Goal: Task Accomplishment & Management: Manage account settings

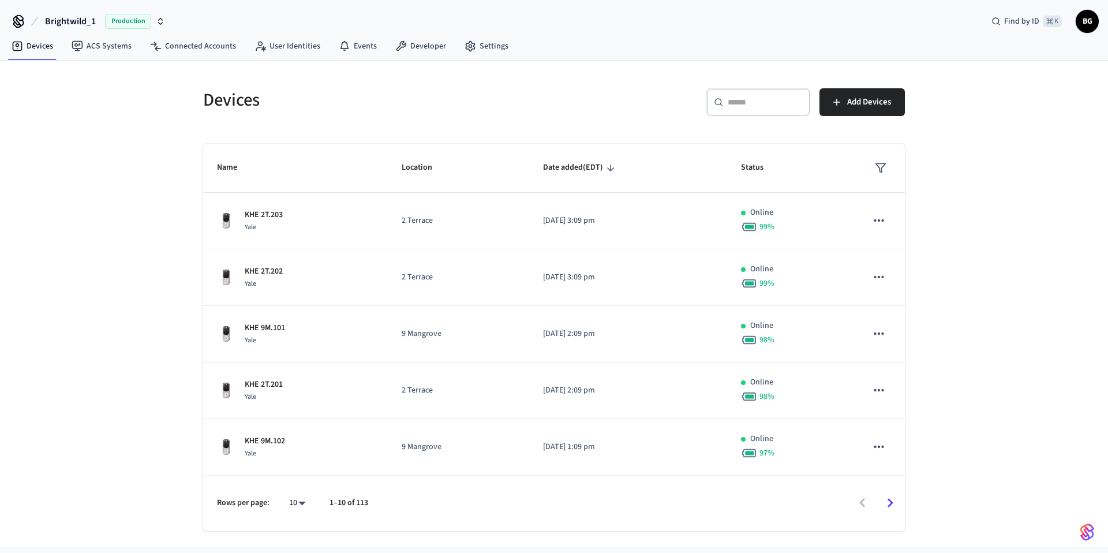
click at [740, 106] on input "text" at bounding box center [765, 102] width 75 height 12
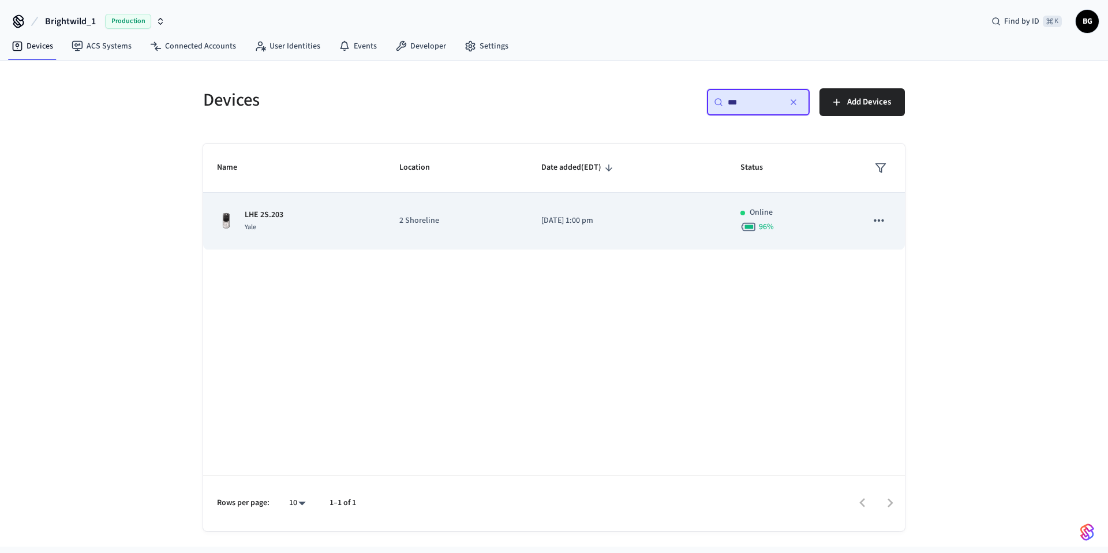
type input "***"
click at [887, 224] on button "sticky table" at bounding box center [879, 220] width 24 height 24
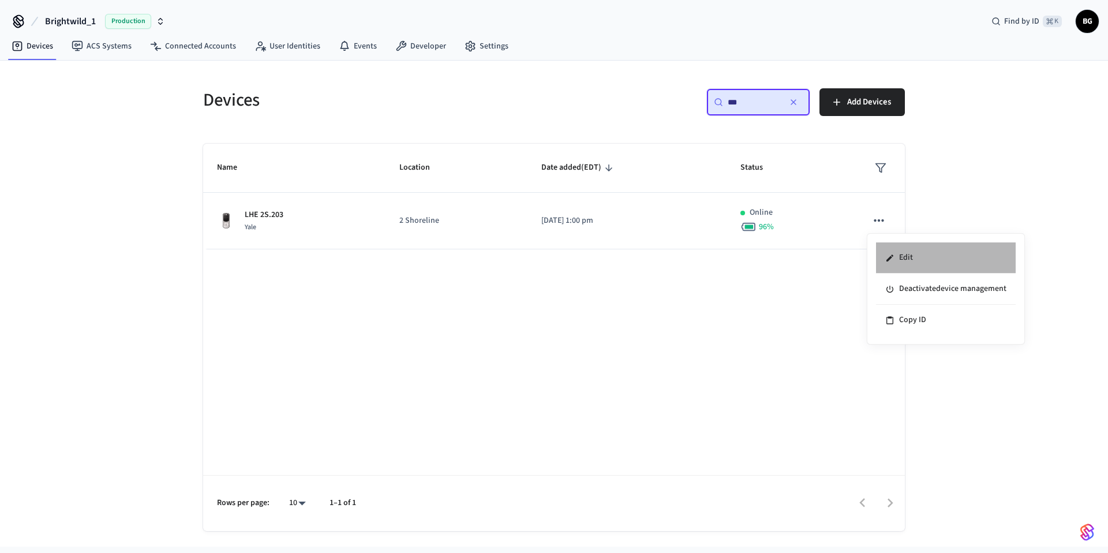
click at [908, 264] on li "Edit" at bounding box center [946, 257] width 140 height 31
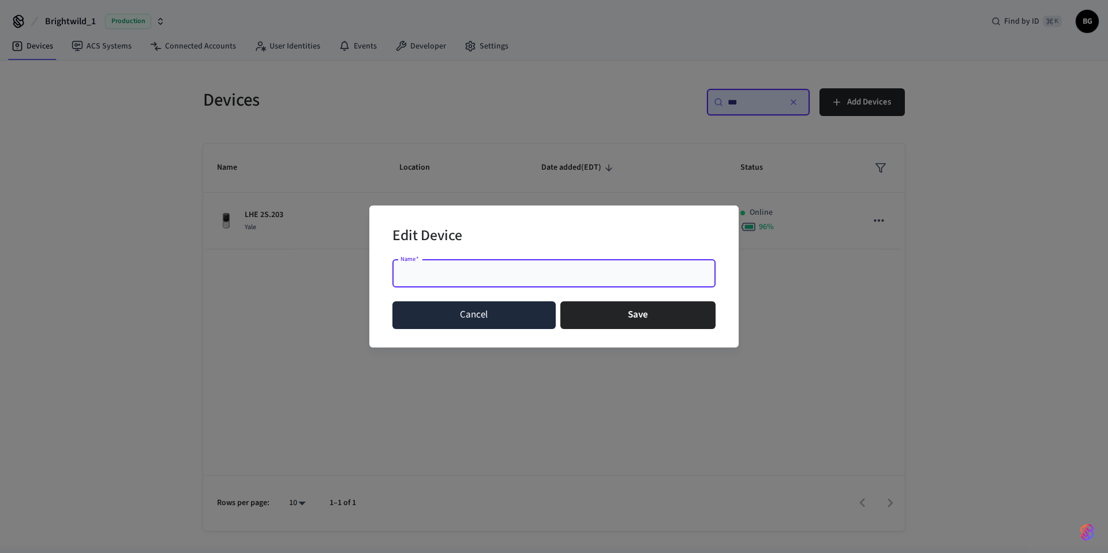
click at [508, 315] on button "Cancel" at bounding box center [473, 315] width 163 height 28
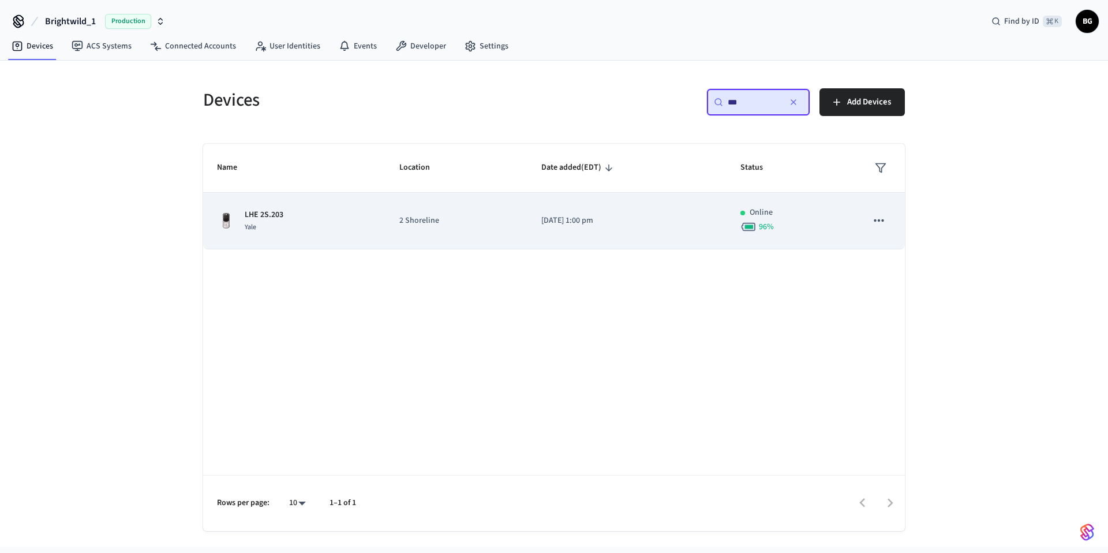
click at [278, 216] on p "LHE 2S.203" at bounding box center [264, 215] width 39 height 12
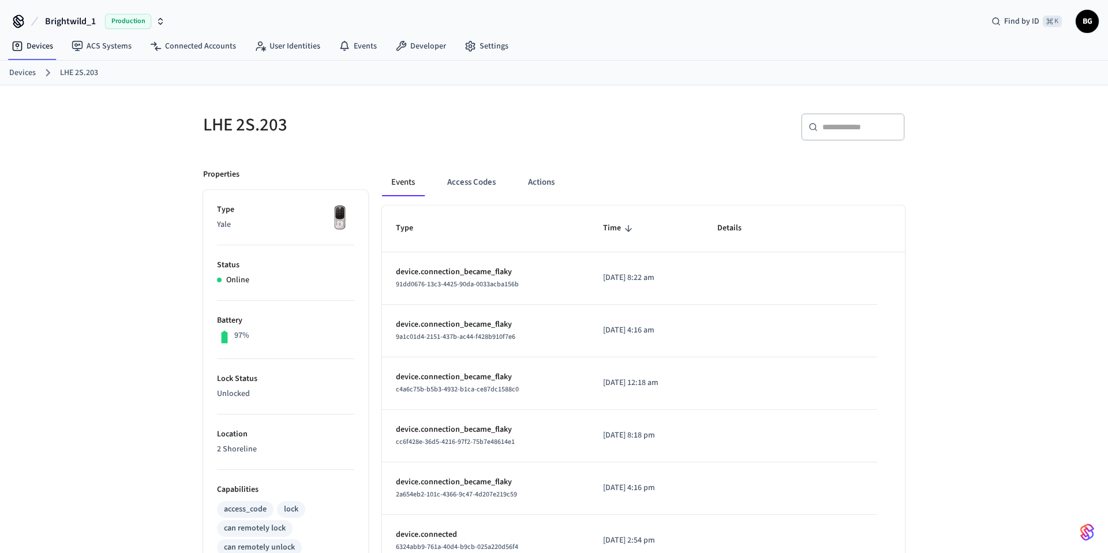
click at [259, 117] on h5 "LHE 2S.203" at bounding box center [375, 125] width 344 height 24
click at [231, 128] on h5 "LHE 2S.203" at bounding box center [375, 125] width 344 height 24
click at [259, 124] on h5 "LHE 2S.203" at bounding box center [375, 125] width 344 height 24
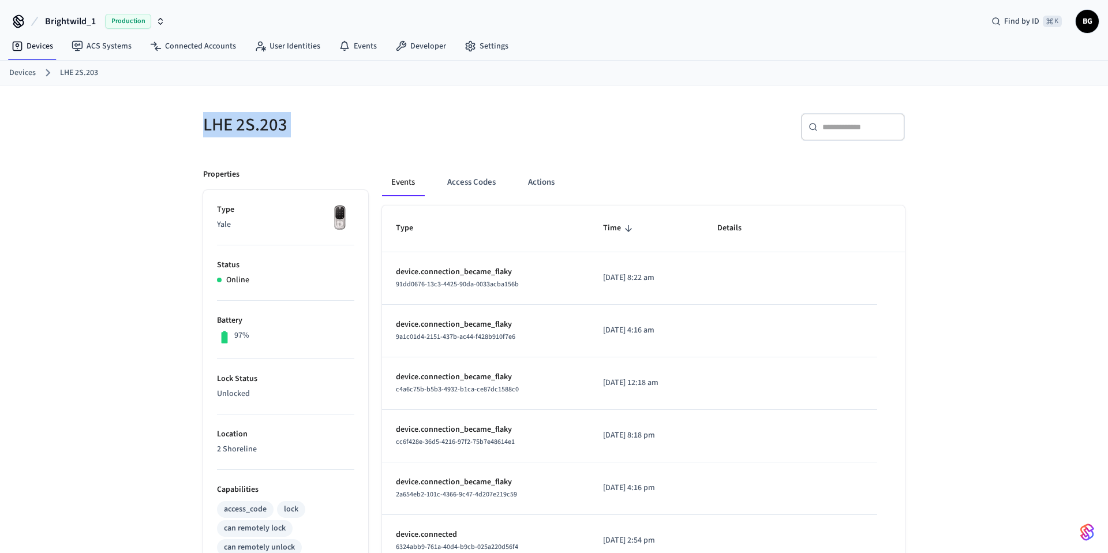
click at [259, 124] on h5 "LHE 2S.203" at bounding box center [375, 125] width 344 height 24
click at [546, 183] on button "Actions" at bounding box center [541, 183] width 45 height 28
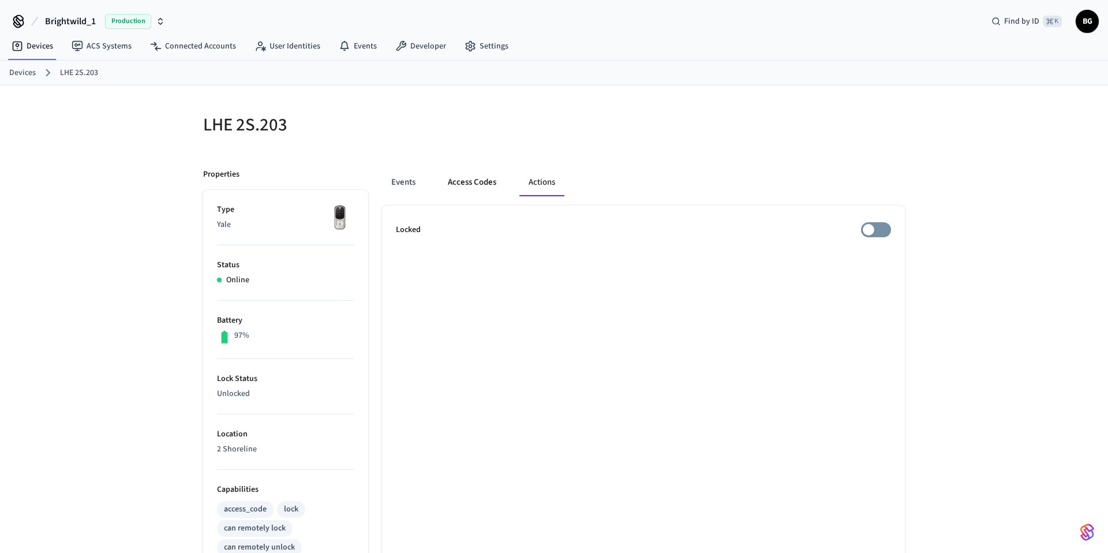
scroll to position [1, 0]
click at [493, 183] on button "Access Codes" at bounding box center [472, 181] width 67 height 28
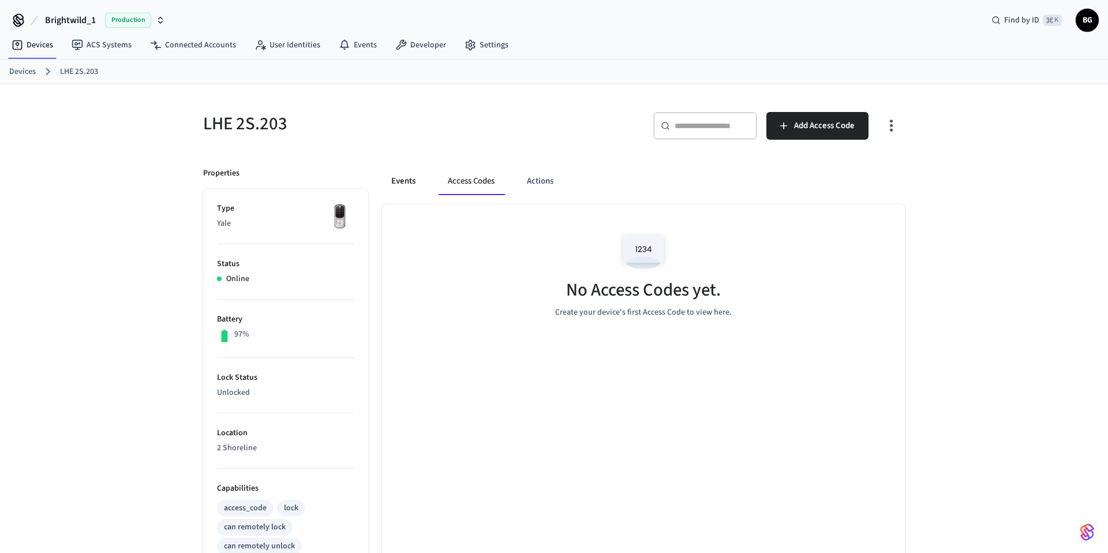
click at [411, 180] on button "Events" at bounding box center [403, 181] width 43 height 28
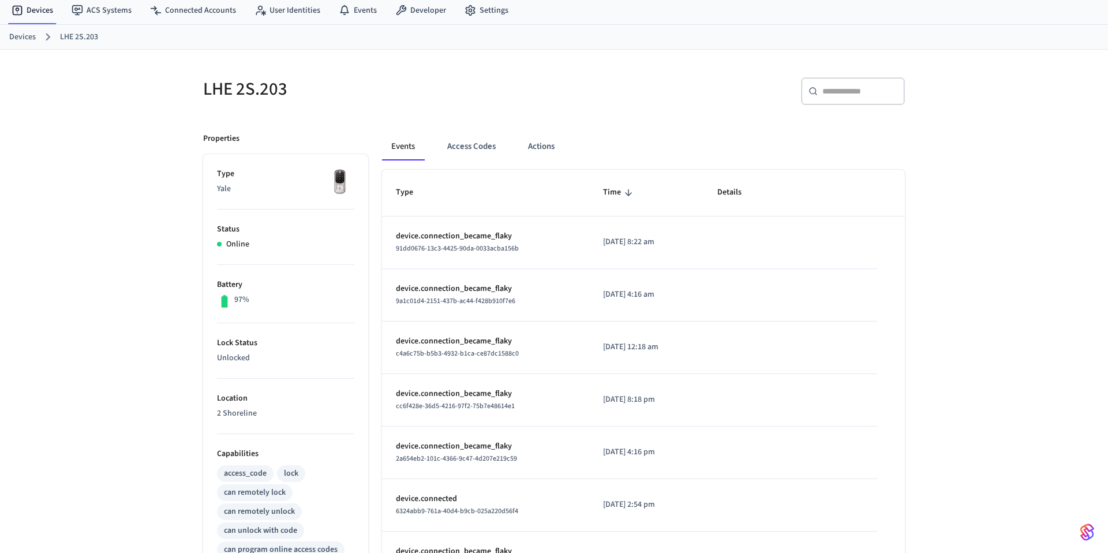
scroll to position [0, 0]
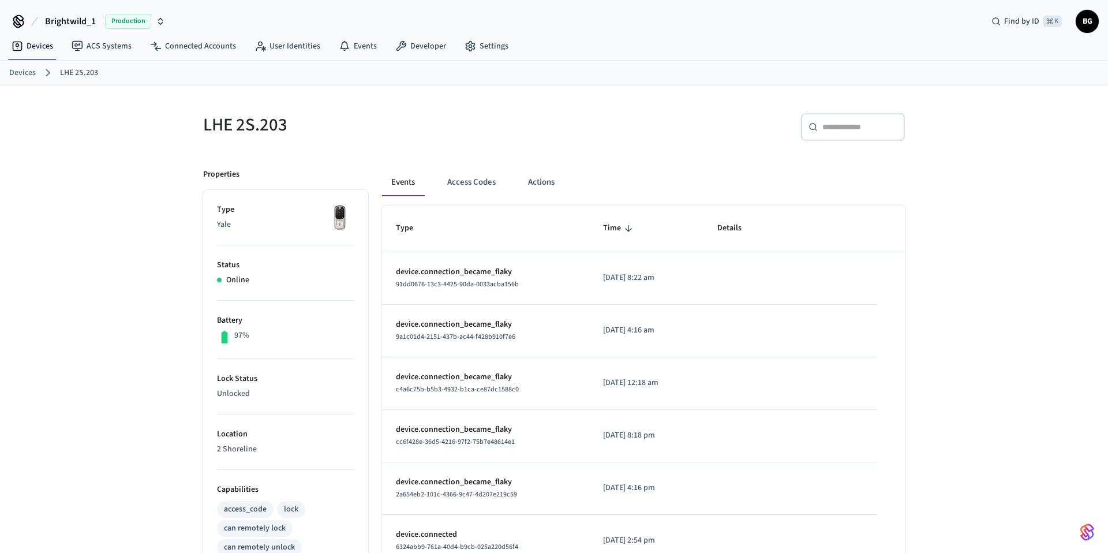
click at [242, 132] on h5 "LHE 2S.203" at bounding box center [375, 125] width 344 height 24
click at [208, 122] on h5 "LHE 2S.203" at bounding box center [375, 125] width 344 height 24
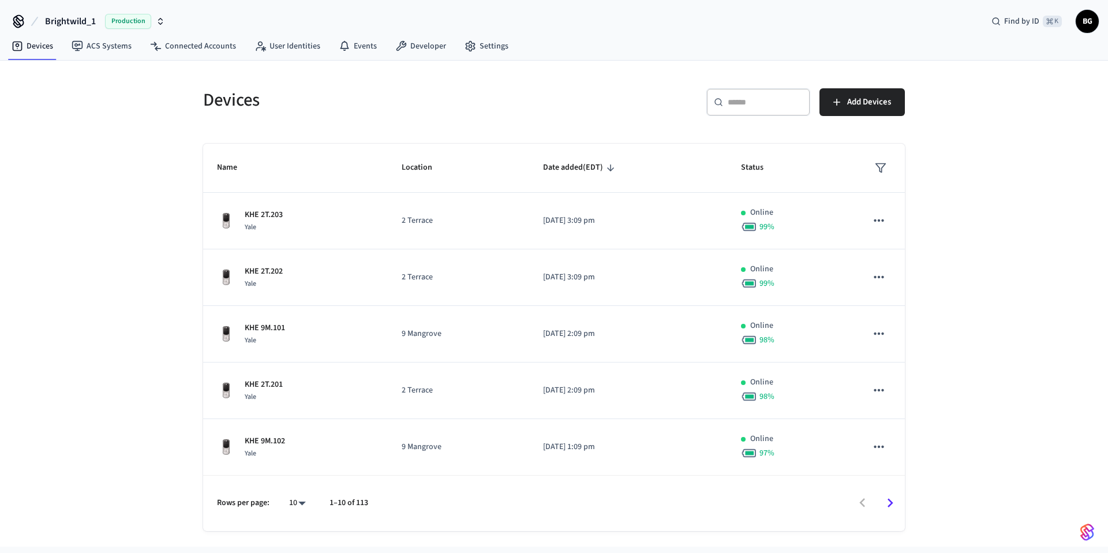
click at [740, 108] on div "​ ​" at bounding box center [758, 102] width 104 height 28
type input "*"
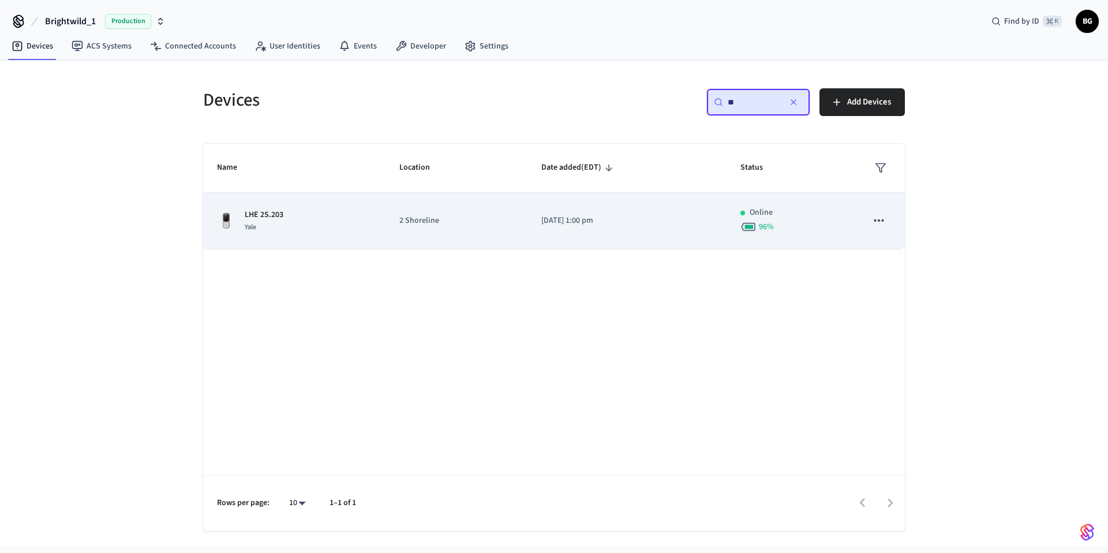
type input "**"
click at [874, 219] on icon "sticky table" at bounding box center [878, 220] width 15 height 15
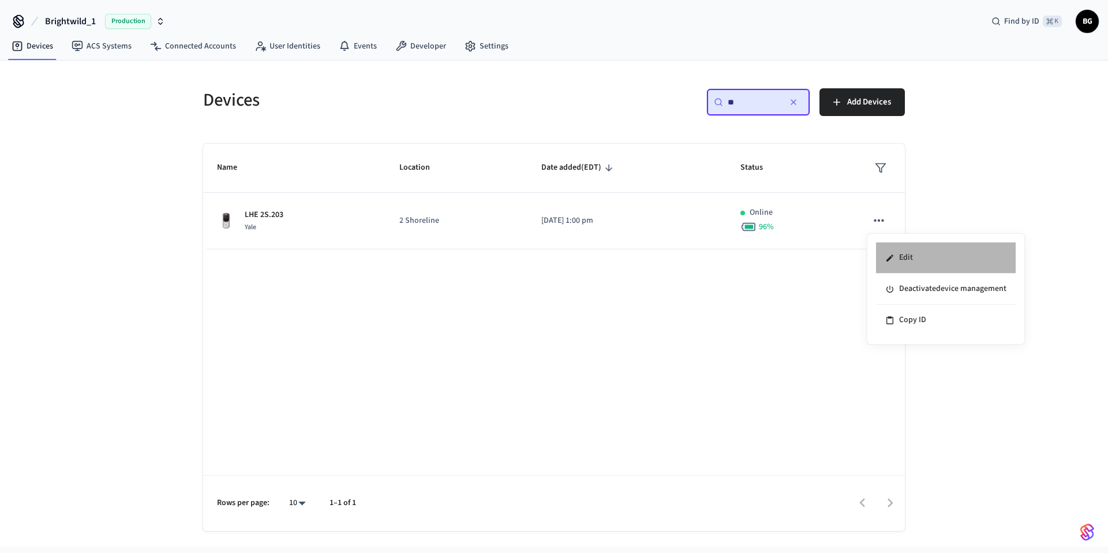
click at [901, 256] on li "Edit" at bounding box center [946, 257] width 140 height 31
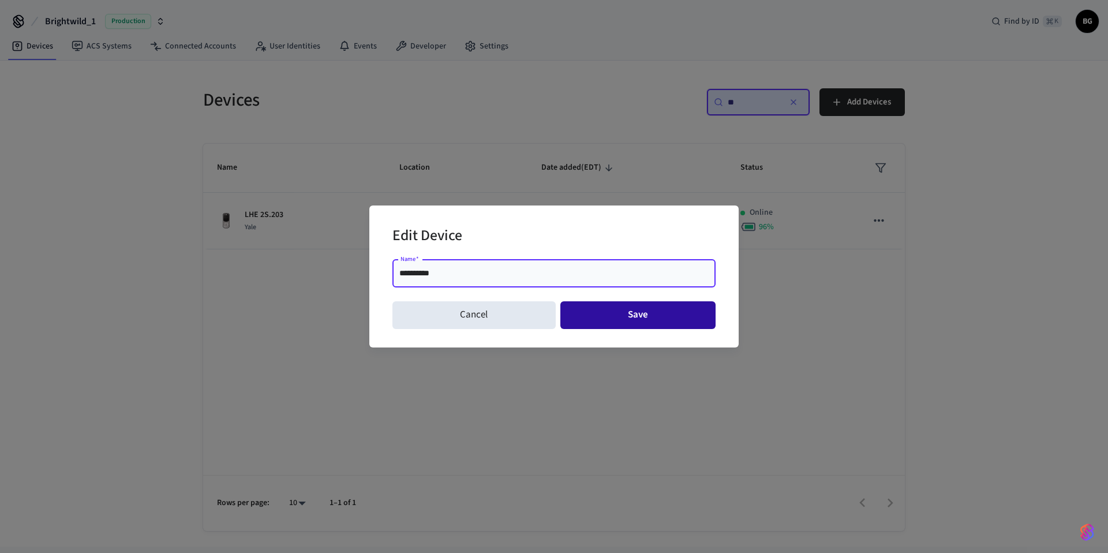
type input "**********"
click at [637, 313] on button "Save" at bounding box center [638, 315] width 156 height 28
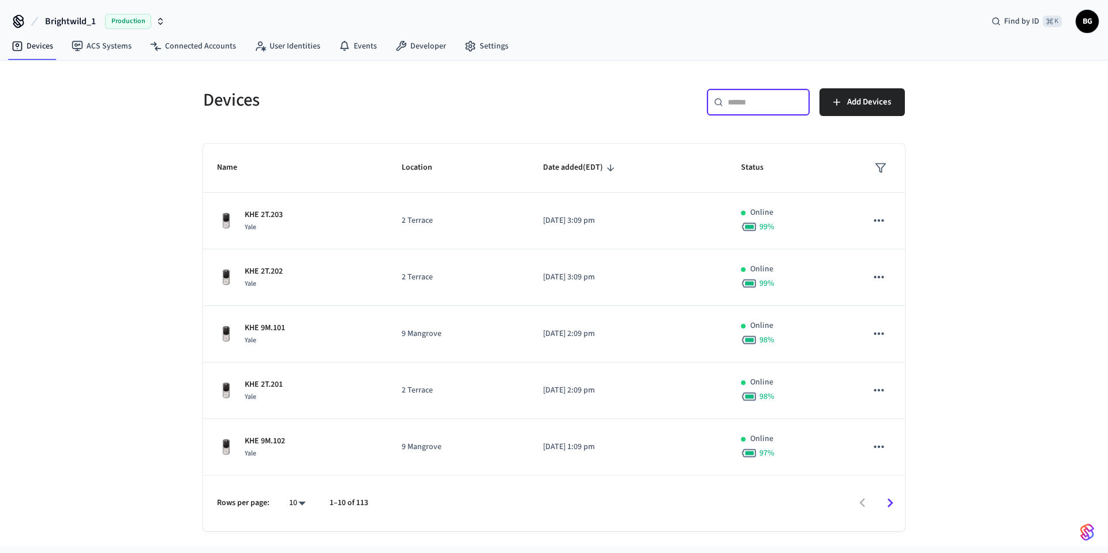
click at [741, 103] on input "text" at bounding box center [765, 102] width 75 height 12
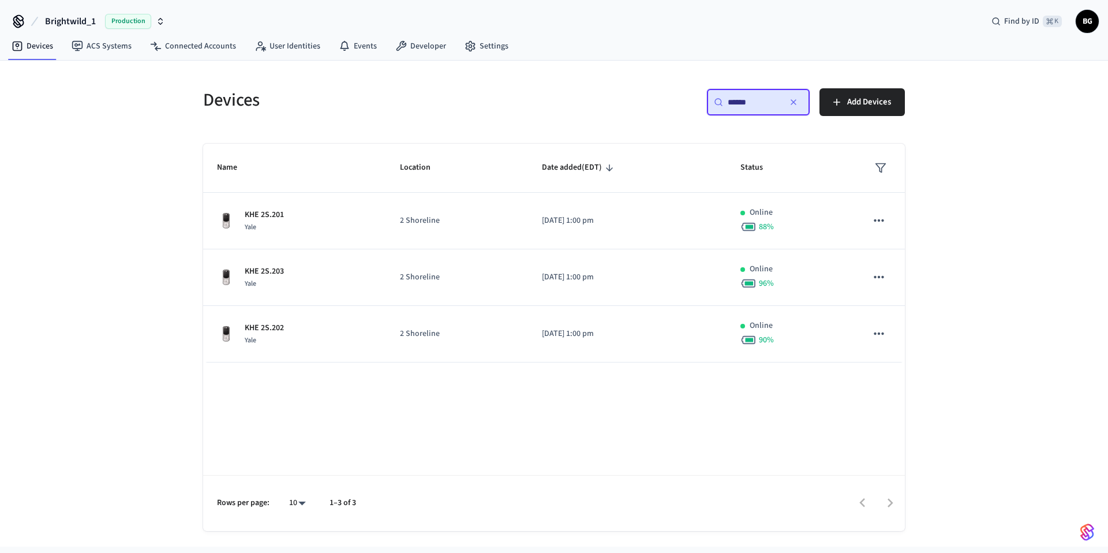
type input "******"
click at [1091, 23] on span "BG" at bounding box center [1087, 21] width 21 height 21
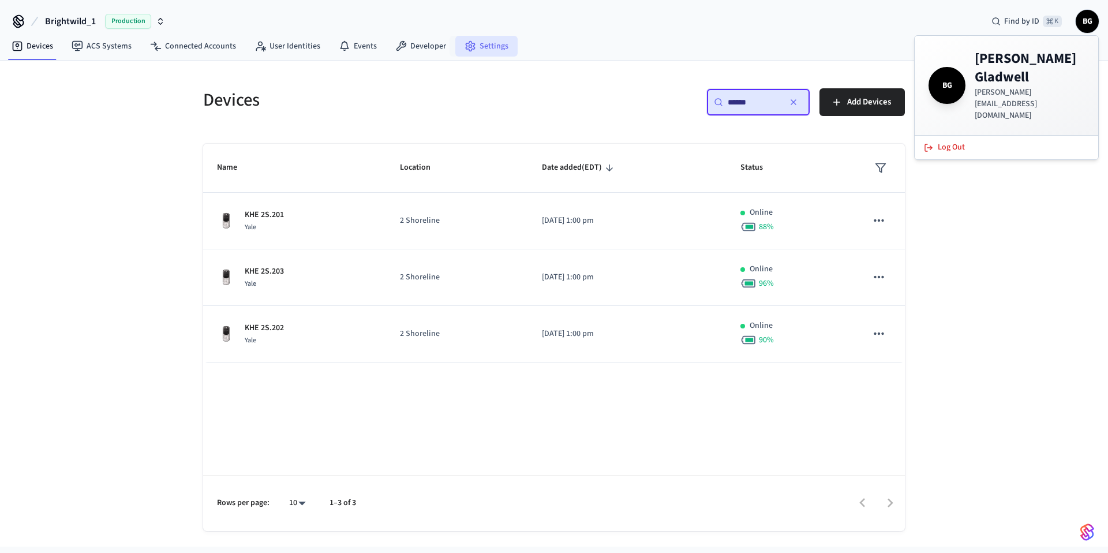
click at [480, 42] on link "Settings" at bounding box center [486, 46] width 62 height 21
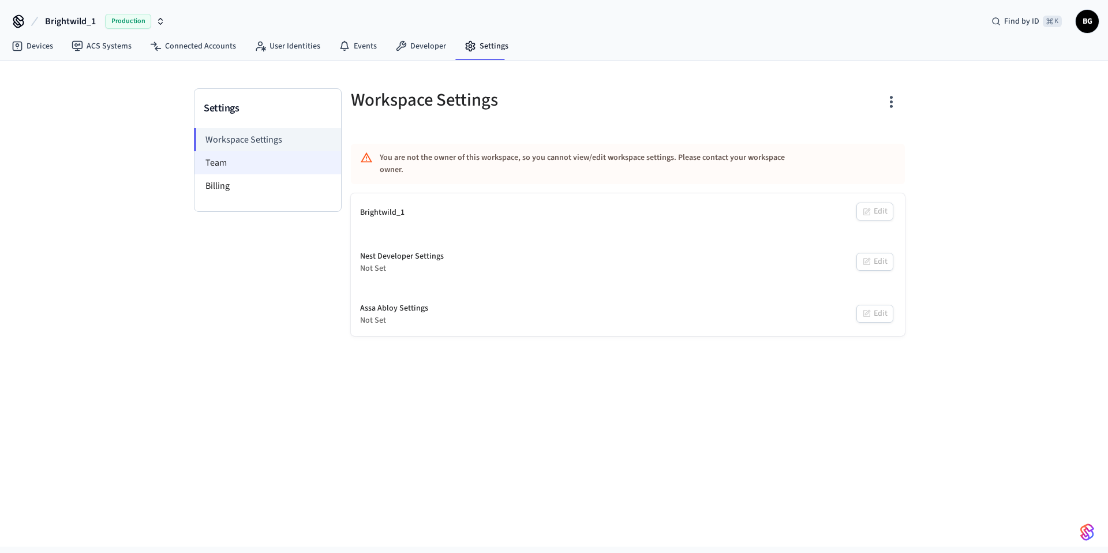
click at [249, 169] on li "Team" at bounding box center [267, 162] width 147 height 23
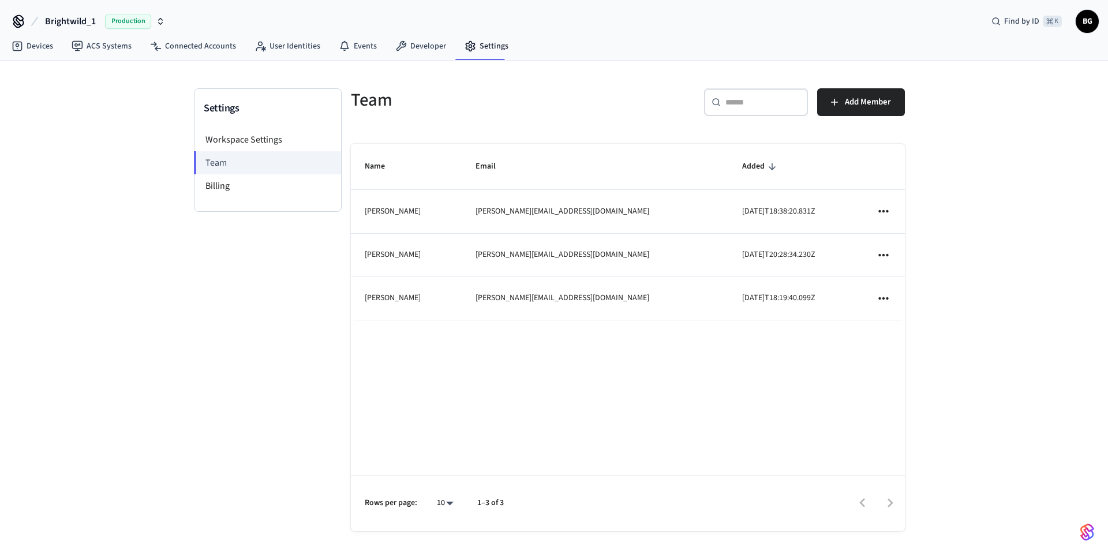
click at [735, 103] on input "text" at bounding box center [762, 102] width 75 height 12
click at [843, 110] on button "Add Member" at bounding box center [861, 102] width 88 height 28
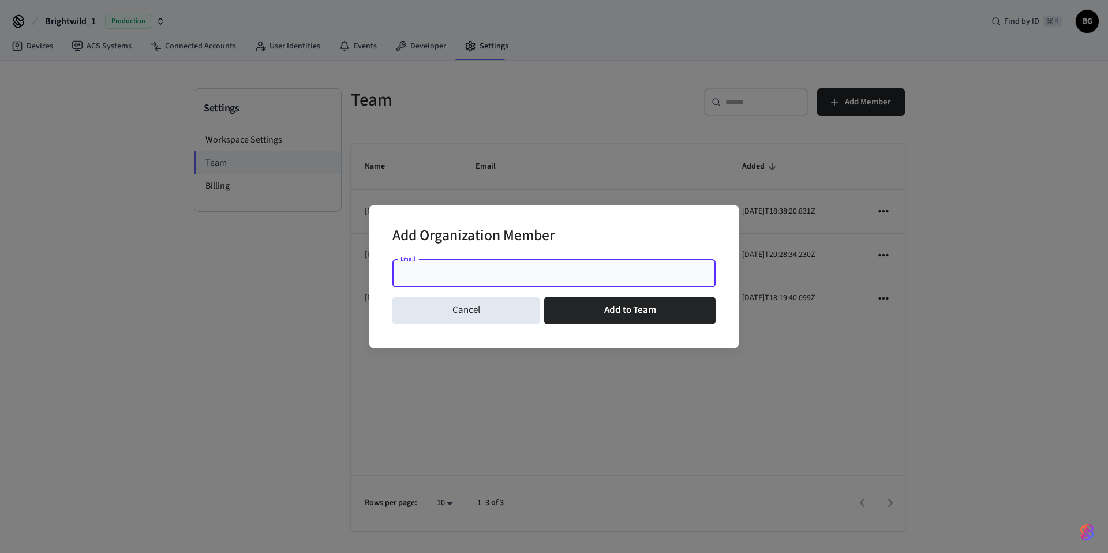
click at [624, 274] on input "Email" at bounding box center [553, 274] width 309 height 12
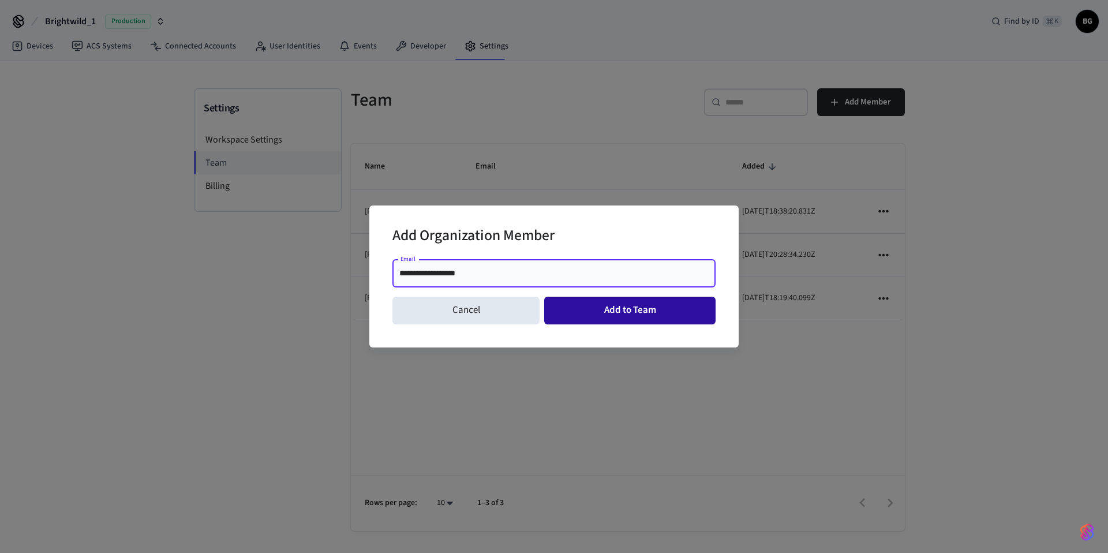
type input "**********"
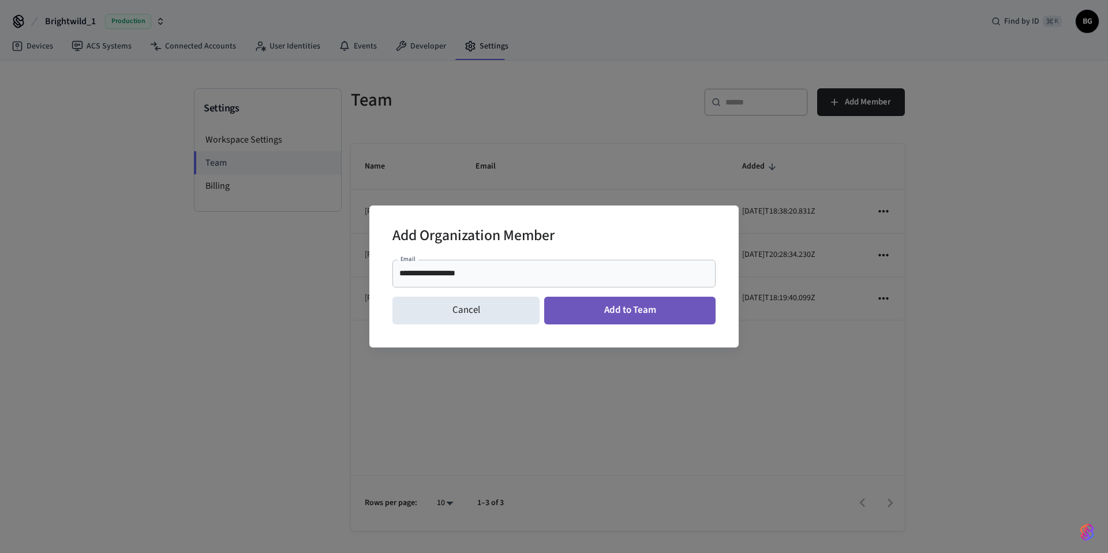
click at [622, 313] on button "Add to Team" at bounding box center [629, 311] width 171 height 28
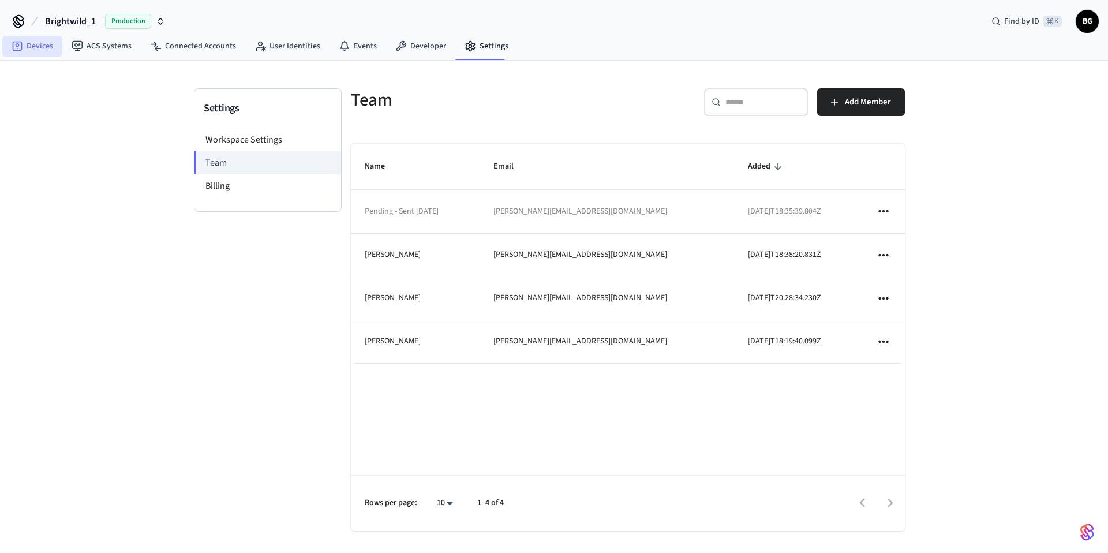
click at [44, 44] on link "Devices" at bounding box center [32, 46] width 60 height 21
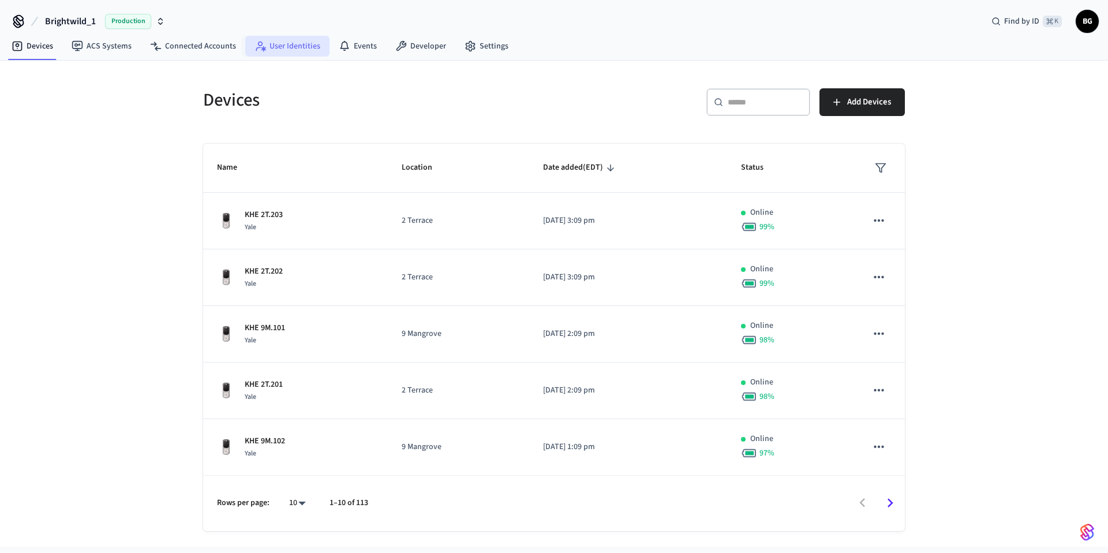
click at [297, 55] on link "User Identities" at bounding box center [287, 46] width 84 height 21
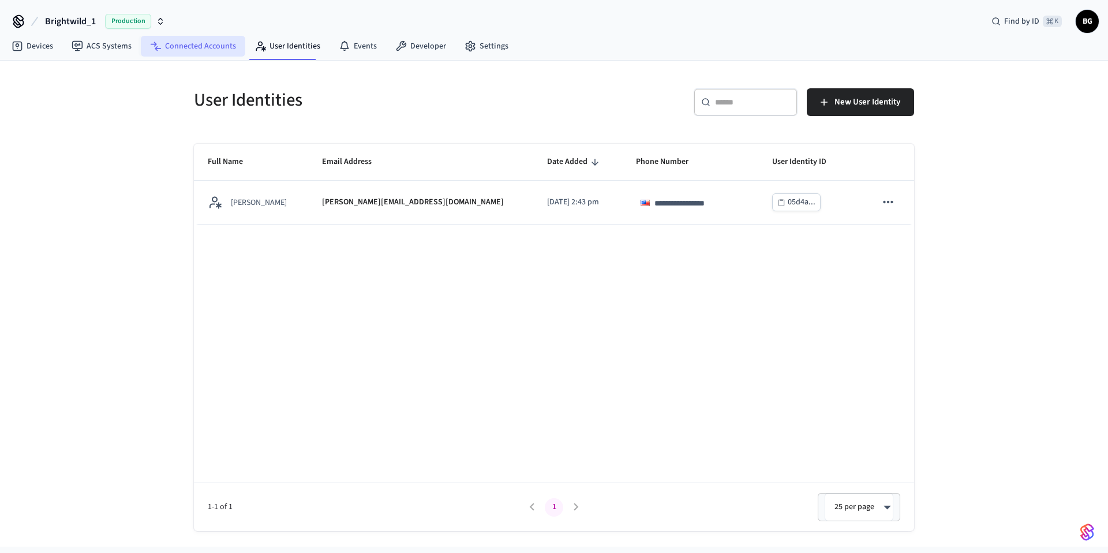
click at [192, 50] on link "Connected Accounts" at bounding box center [193, 46] width 104 height 21
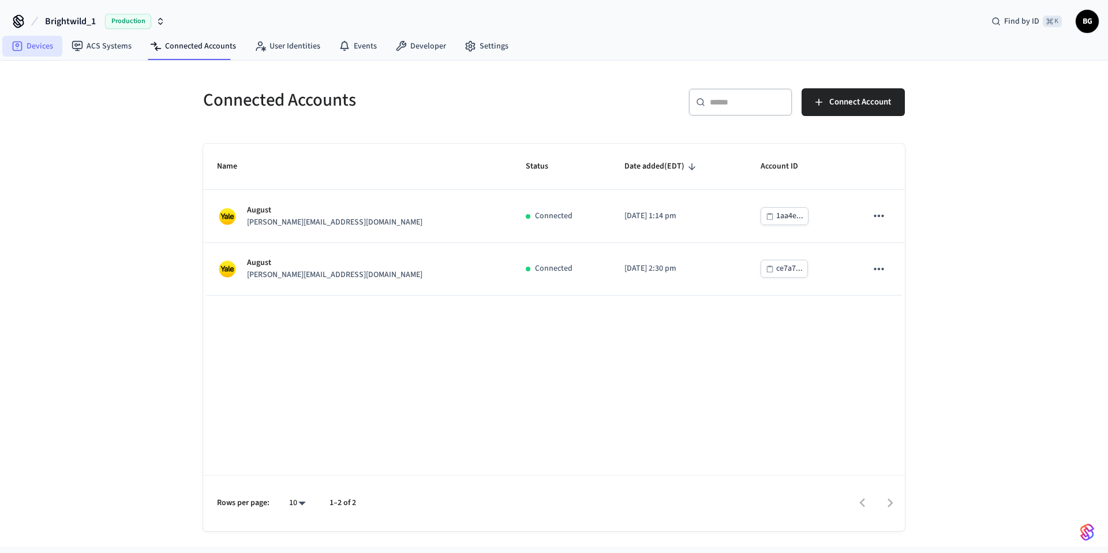
click at [22, 49] on icon at bounding box center [18, 47] width 10 height 10
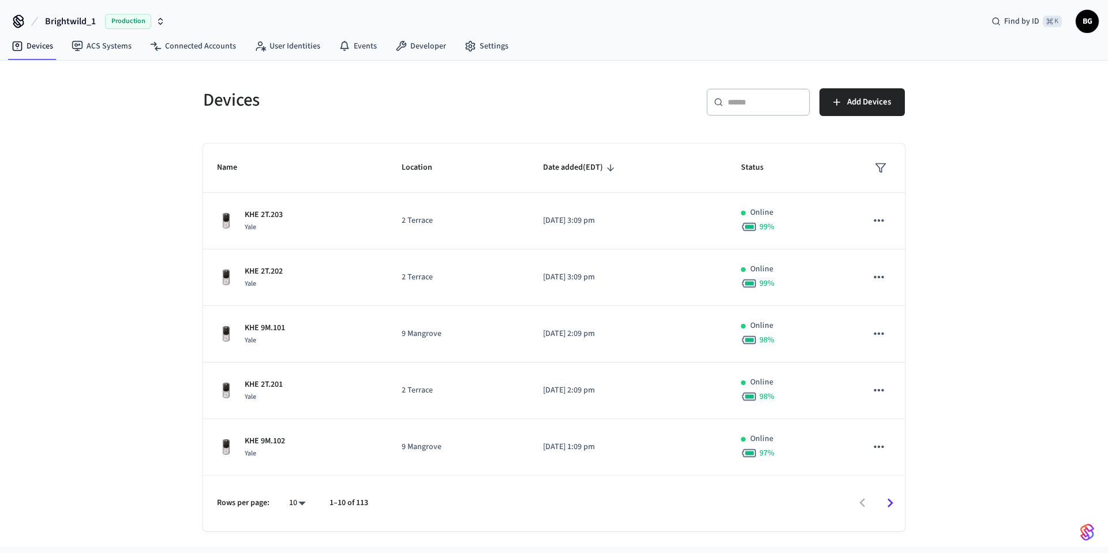
click at [747, 103] on input "text" at bounding box center [765, 102] width 75 height 12
type input "*****"
click at [103, 50] on link "ACS Systems" at bounding box center [101, 46] width 78 height 21
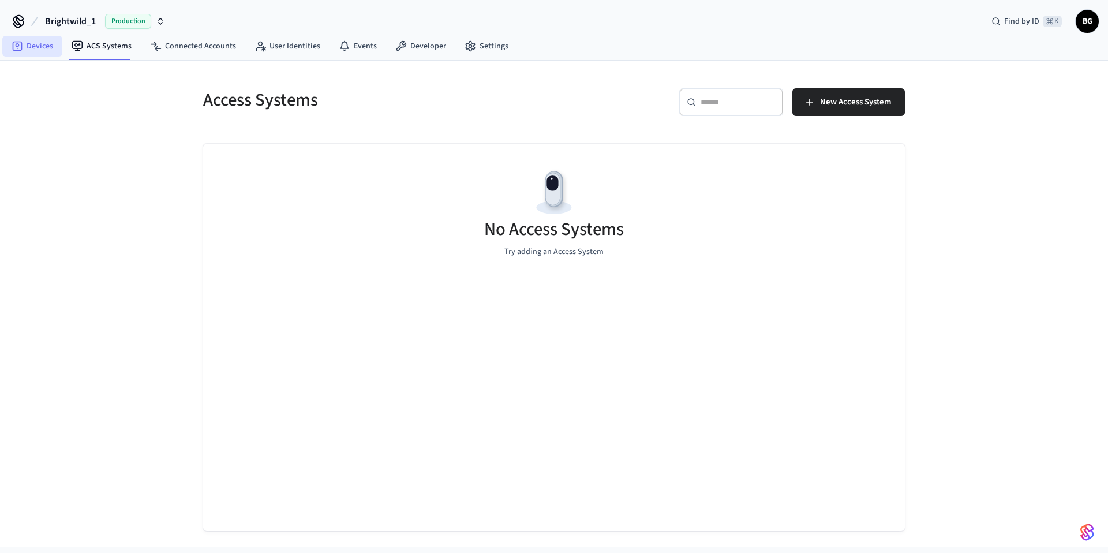
click at [39, 49] on link "Devices" at bounding box center [32, 46] width 60 height 21
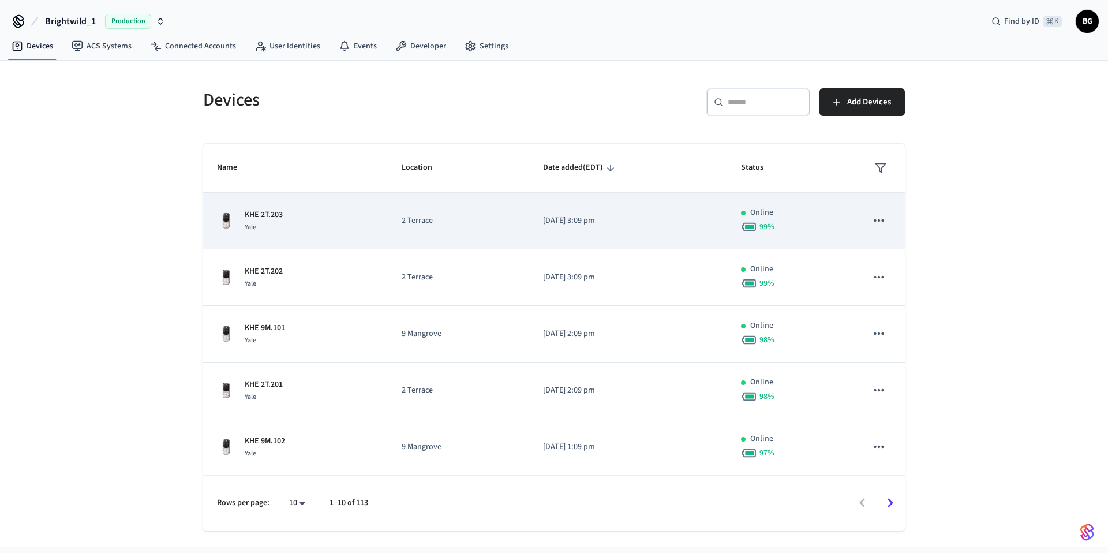
click at [308, 218] on div "KHE 2T.203 Yale" at bounding box center [295, 221] width 157 height 24
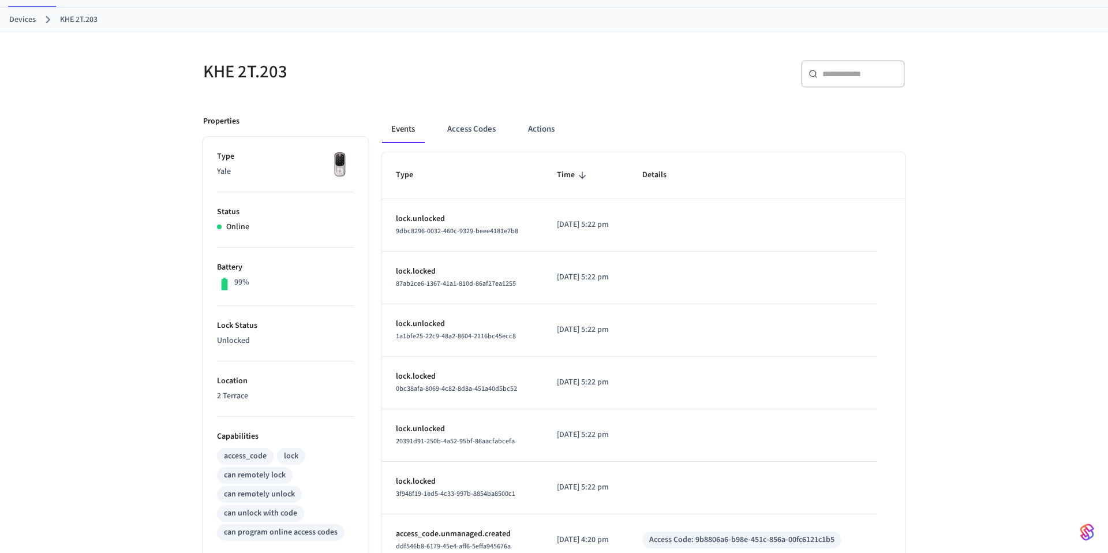
scroll to position [32, 0]
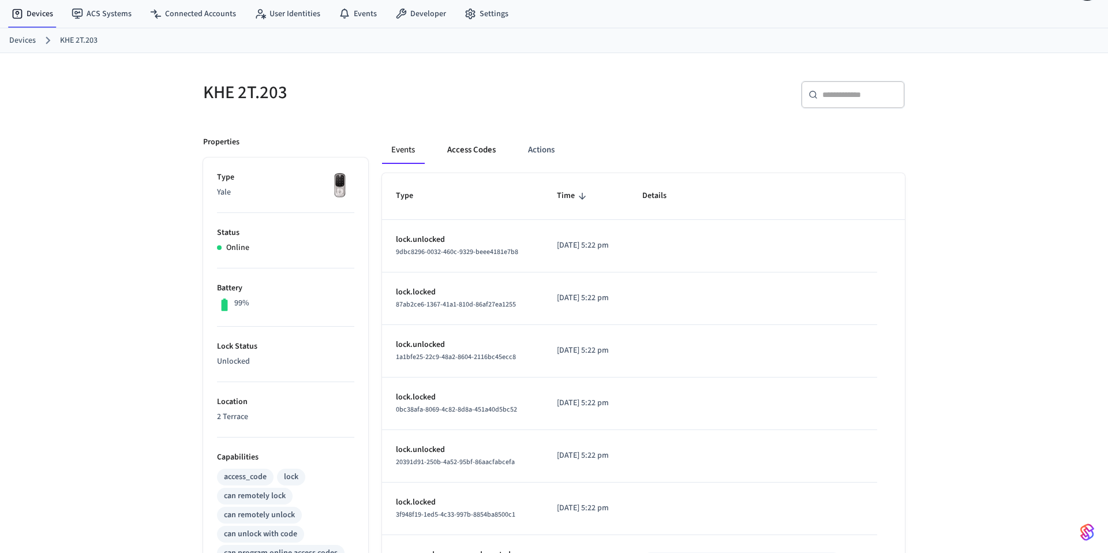
click at [453, 150] on button "Access Codes" at bounding box center [471, 150] width 67 height 28
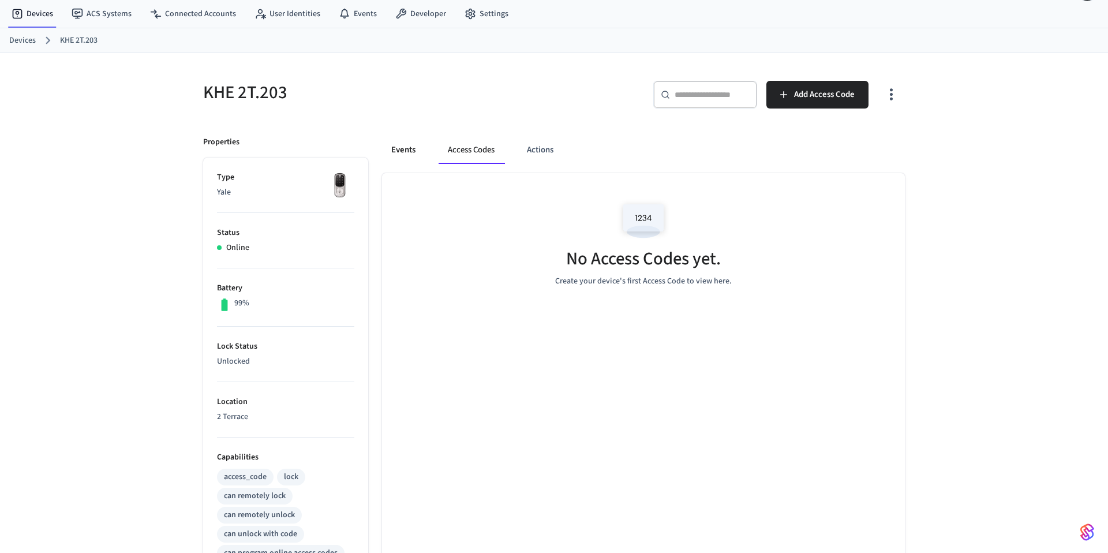
click at [416, 152] on button "Events" at bounding box center [403, 150] width 43 height 28
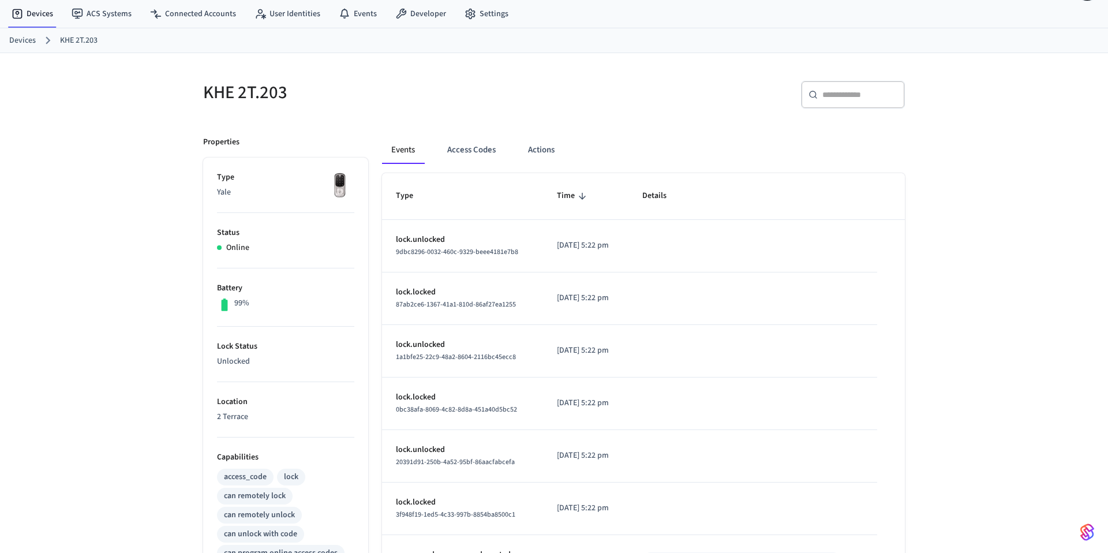
click at [29, 42] on link "Devices" at bounding box center [22, 41] width 27 height 12
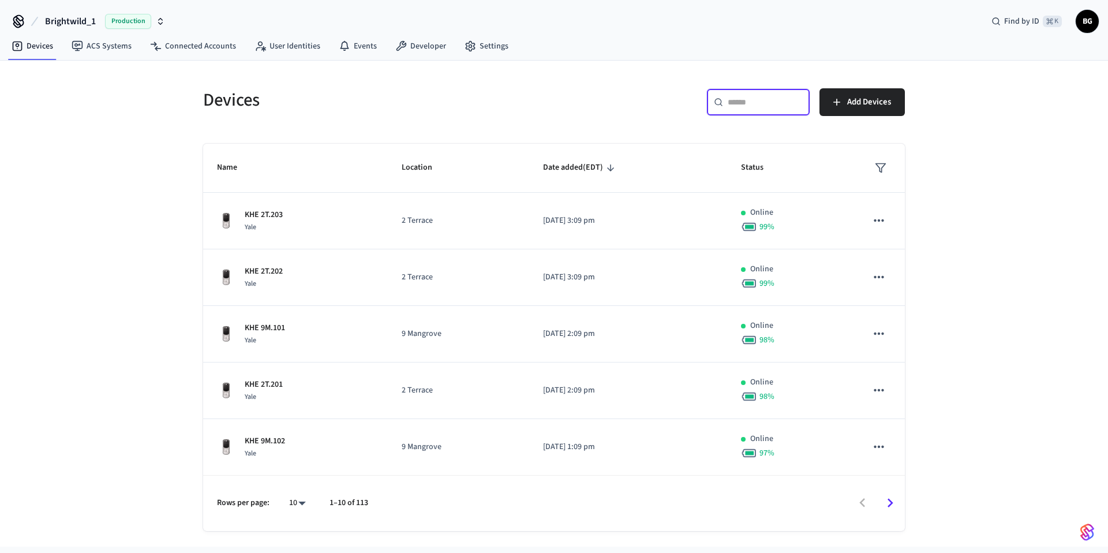
drag, startPoint x: 746, startPoint y: 98, endPoint x: 810, endPoint y: 131, distance: 72.0
click at [746, 99] on input "text" at bounding box center [765, 102] width 75 height 12
click at [132, 25] on span "Production" at bounding box center [128, 21] width 46 height 15
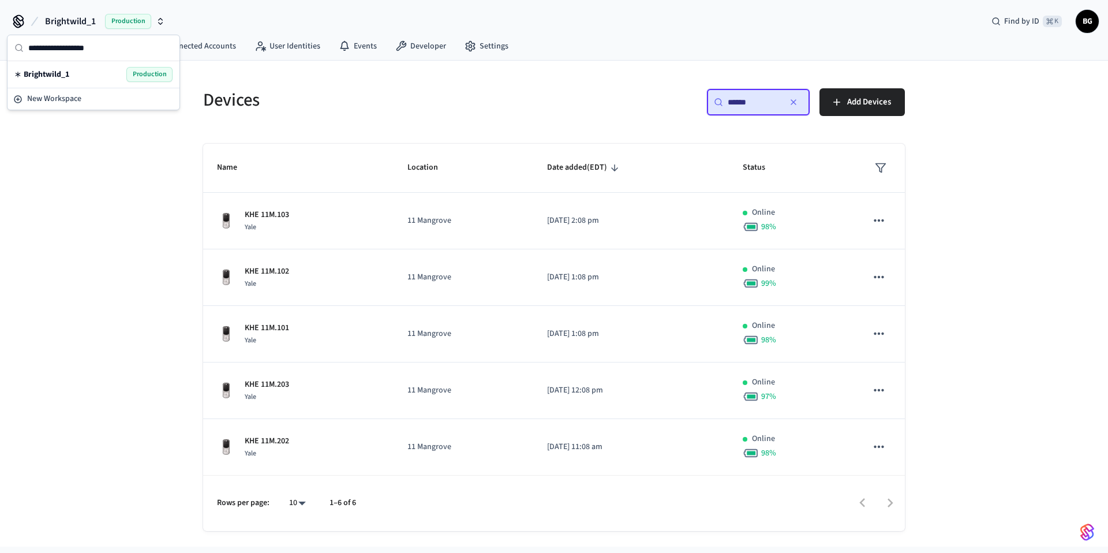
click at [269, 23] on div "Brightwild_1 Production Find by ID ⌘ K BG" at bounding box center [554, 16] width 1108 height 33
drag, startPoint x: 755, startPoint y: 104, endPoint x: 741, endPoint y: 103, distance: 13.9
click at [741, 103] on input "******" at bounding box center [754, 102] width 52 height 12
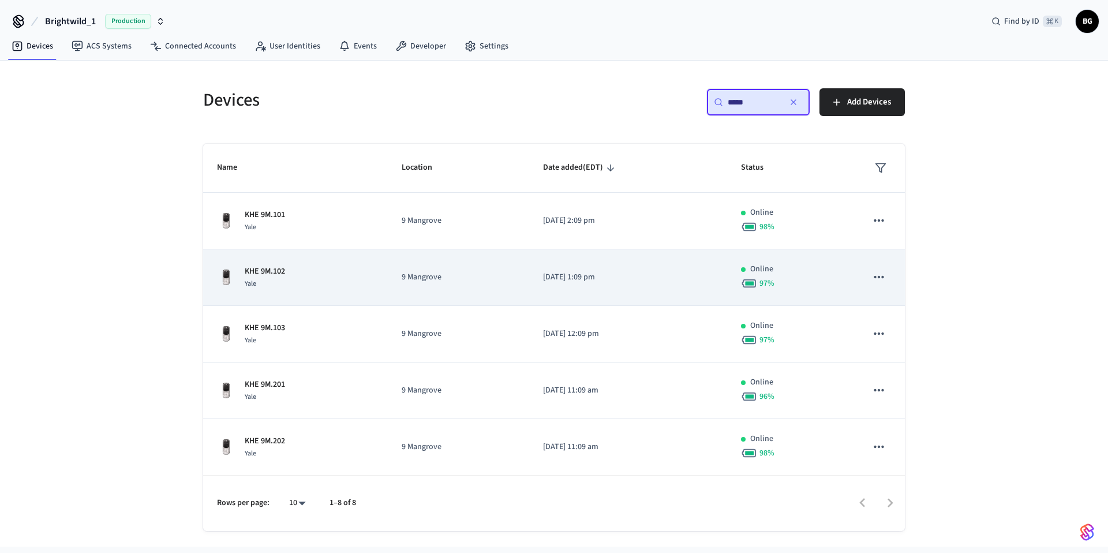
type input "*****"
click at [286, 277] on div "KHE 9M.102 Yale" at bounding box center [295, 277] width 157 height 24
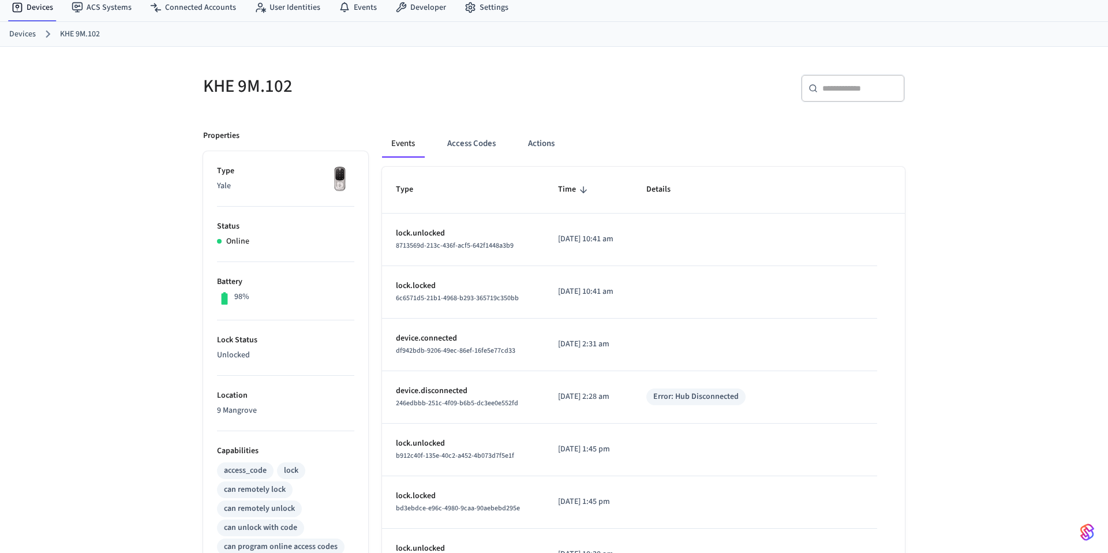
scroll to position [69, 0]
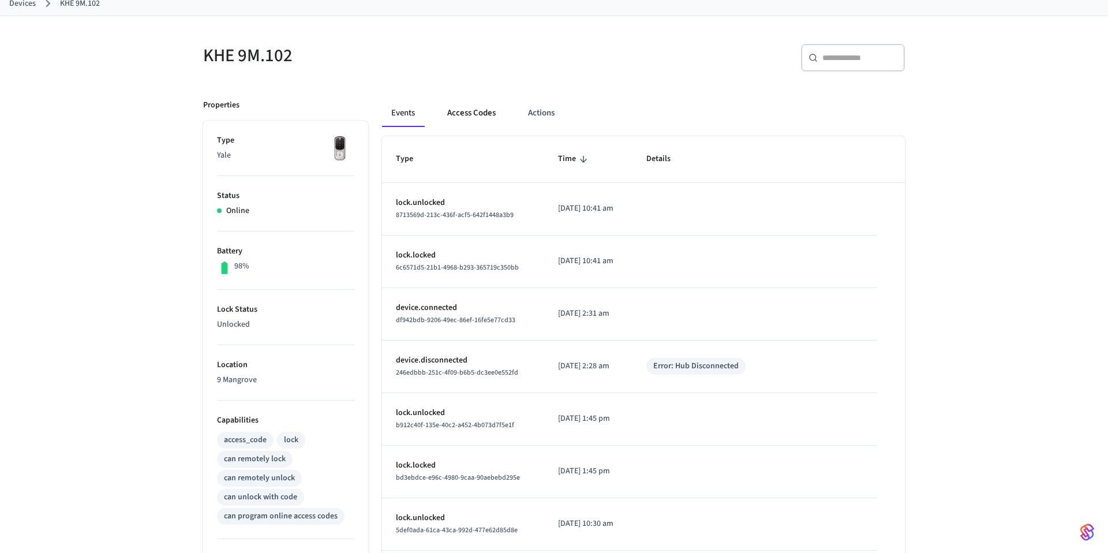
click at [480, 116] on button "Access Codes" at bounding box center [471, 113] width 67 height 28
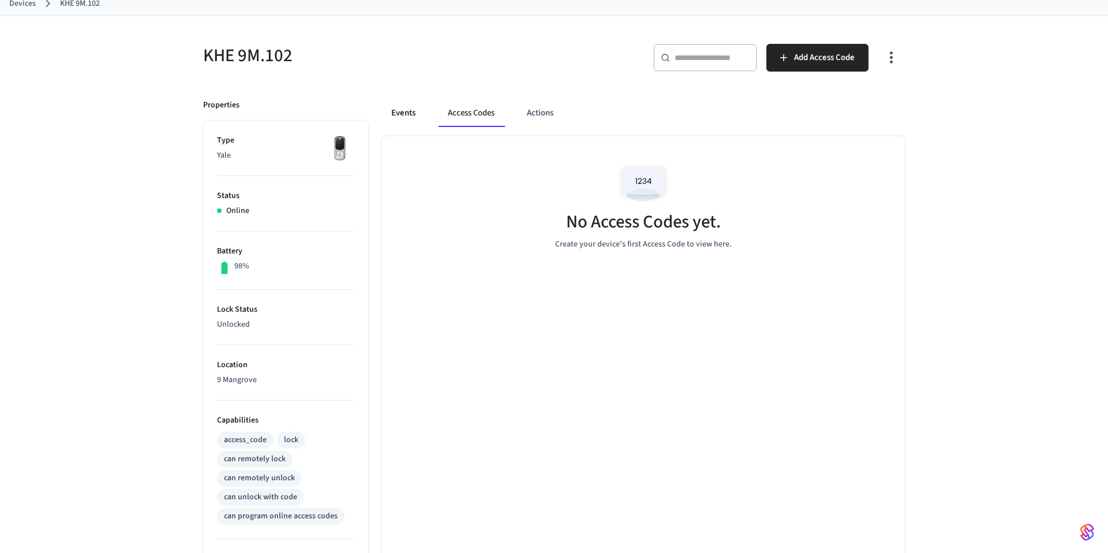
click at [402, 111] on button "Events" at bounding box center [403, 113] width 43 height 28
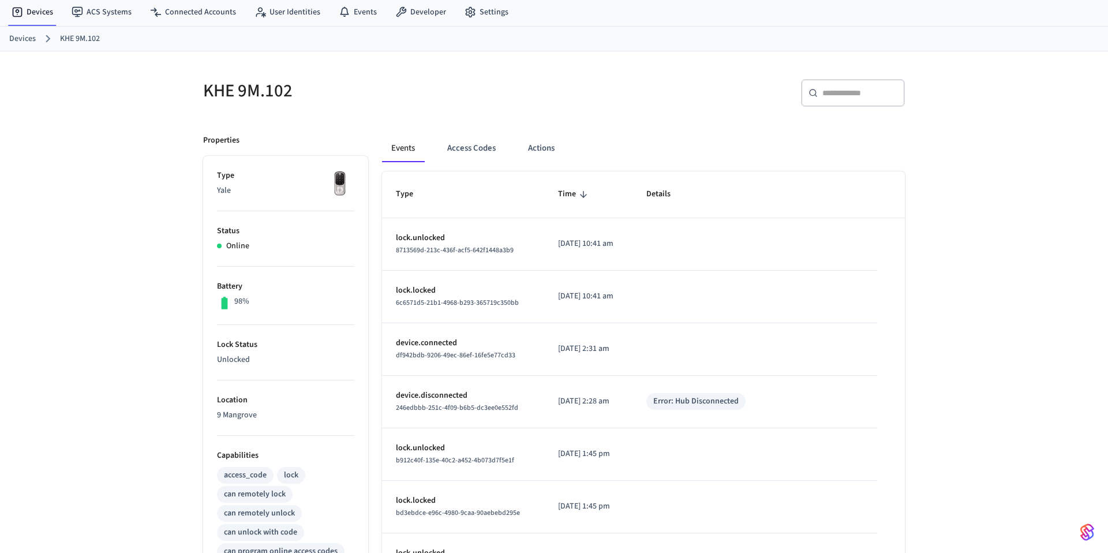
scroll to position [0, 0]
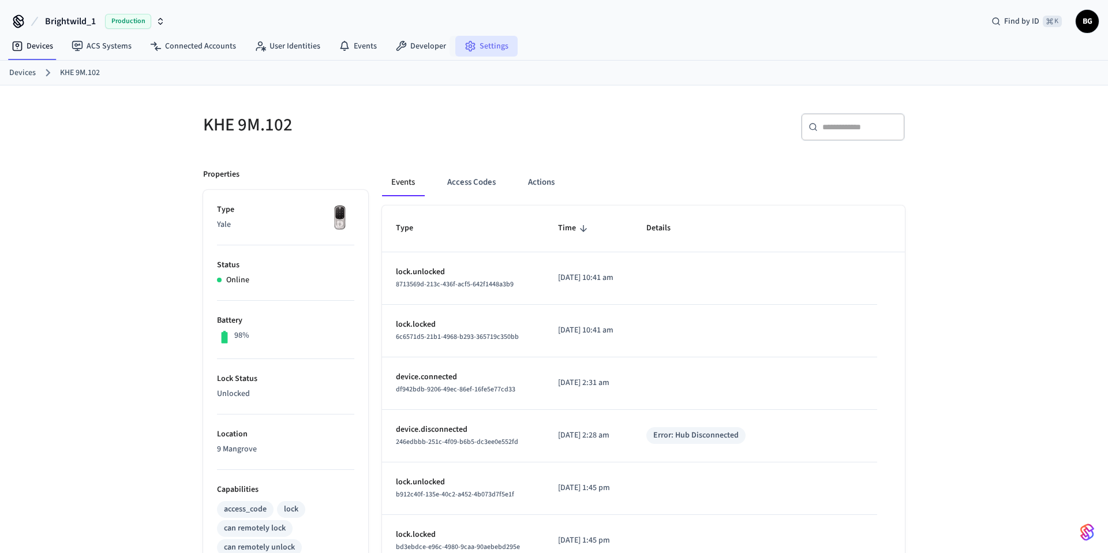
click at [466, 43] on icon at bounding box center [470, 47] width 9 height 10
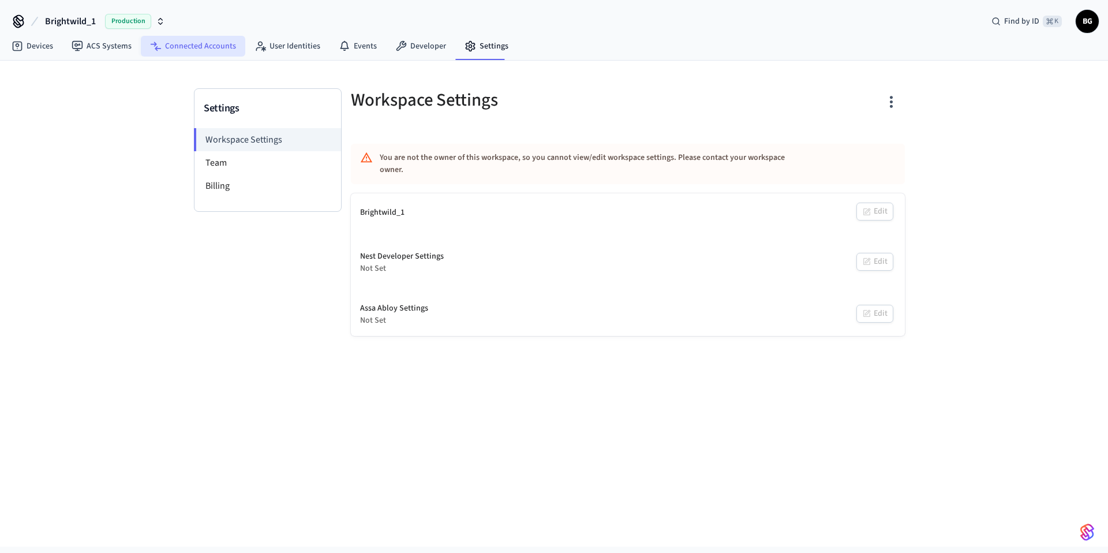
click at [214, 51] on link "Connected Accounts" at bounding box center [193, 46] width 104 height 21
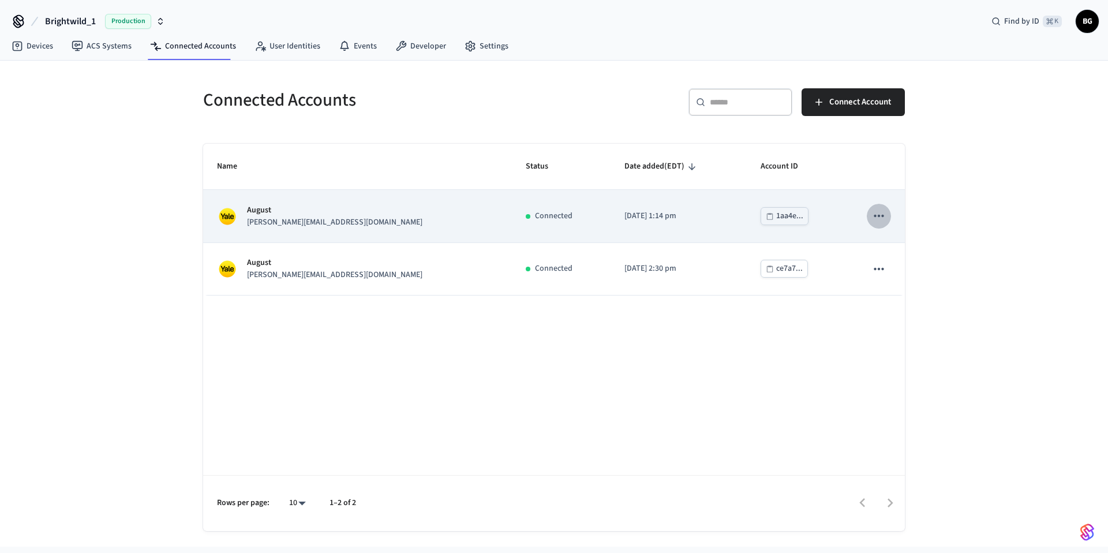
click at [882, 215] on icon "sticky table" at bounding box center [879, 216] width 10 height 2
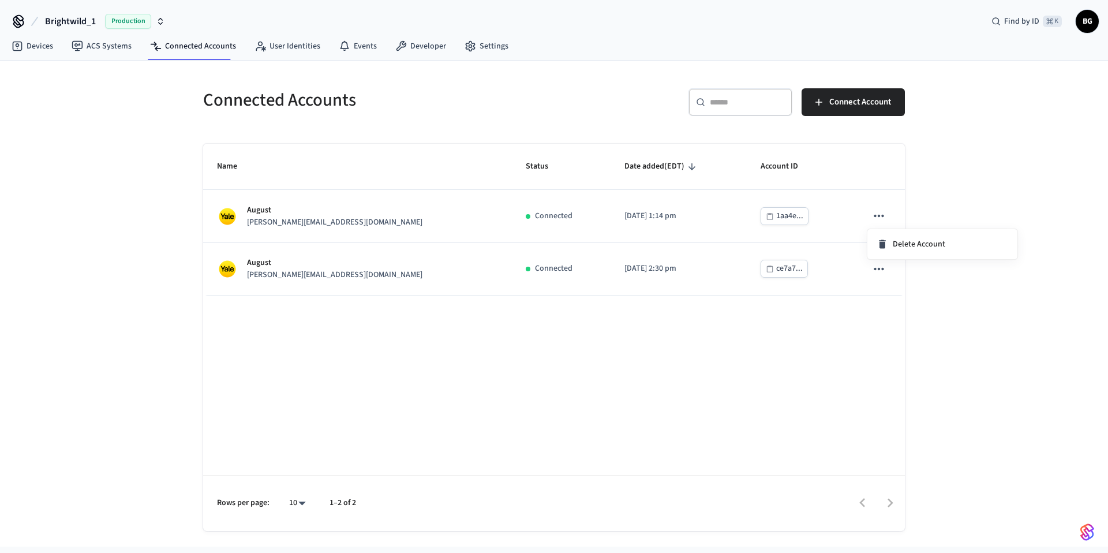
click at [835, 285] on div at bounding box center [554, 276] width 1108 height 553
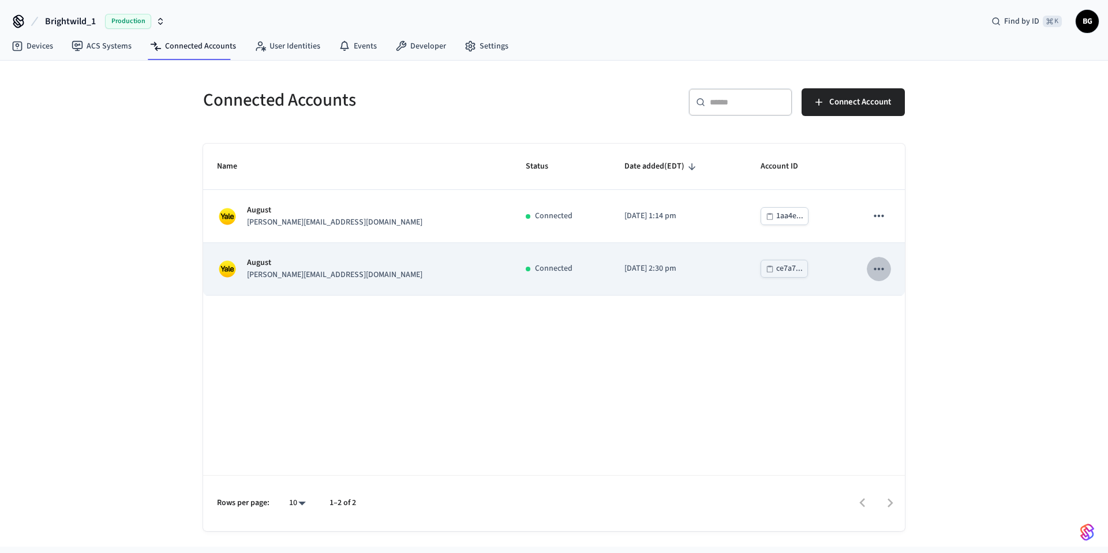
click at [874, 267] on icon "sticky table" at bounding box center [878, 268] width 15 height 15
drag, startPoint x: 793, startPoint y: 315, endPoint x: 560, endPoint y: 293, distance: 233.6
click at [786, 314] on div at bounding box center [554, 276] width 1108 height 553
click at [413, 265] on td "[PERSON_NAME] [PERSON_NAME][EMAIL_ADDRESS][DOMAIN_NAME]" at bounding box center [357, 269] width 309 height 53
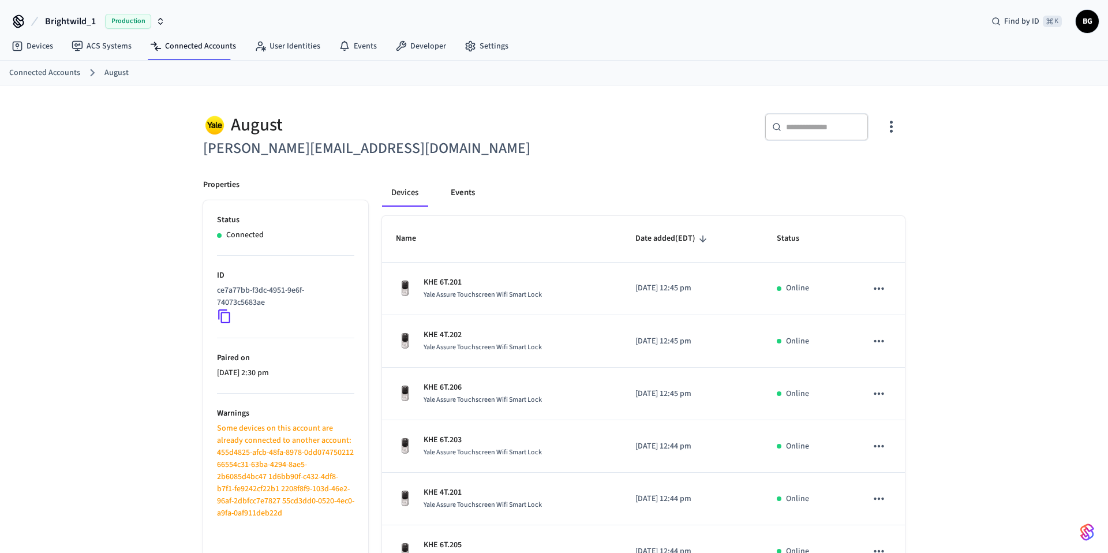
click at [458, 188] on button "Events" at bounding box center [462, 193] width 43 height 28
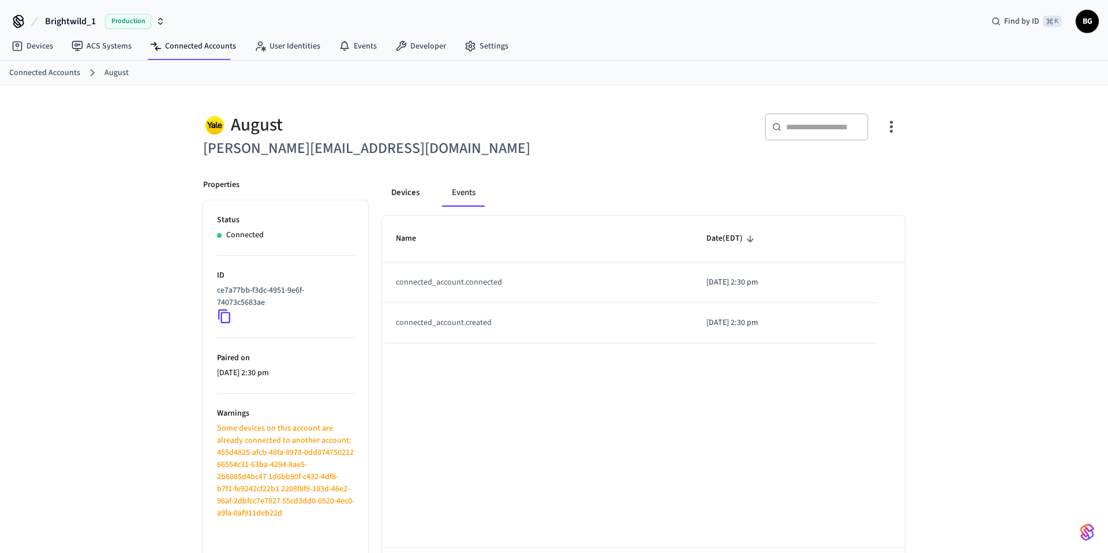
click at [408, 199] on button "Devices" at bounding box center [405, 193] width 47 height 28
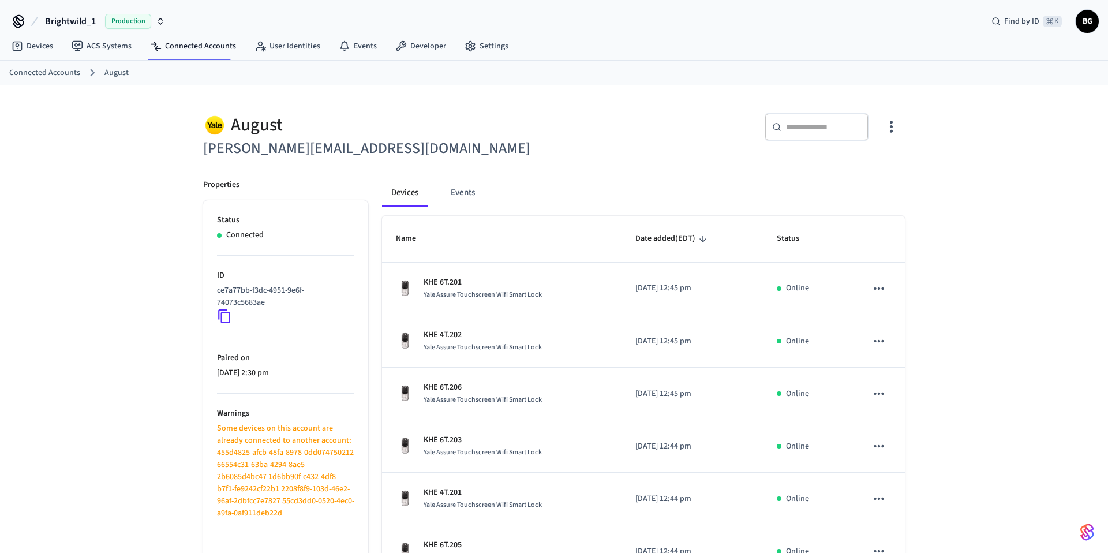
scroll to position [1, 0]
click at [658, 139] on div "​ ​" at bounding box center [733, 131] width 344 height 37
click at [35, 47] on link "Devices" at bounding box center [32, 46] width 60 height 21
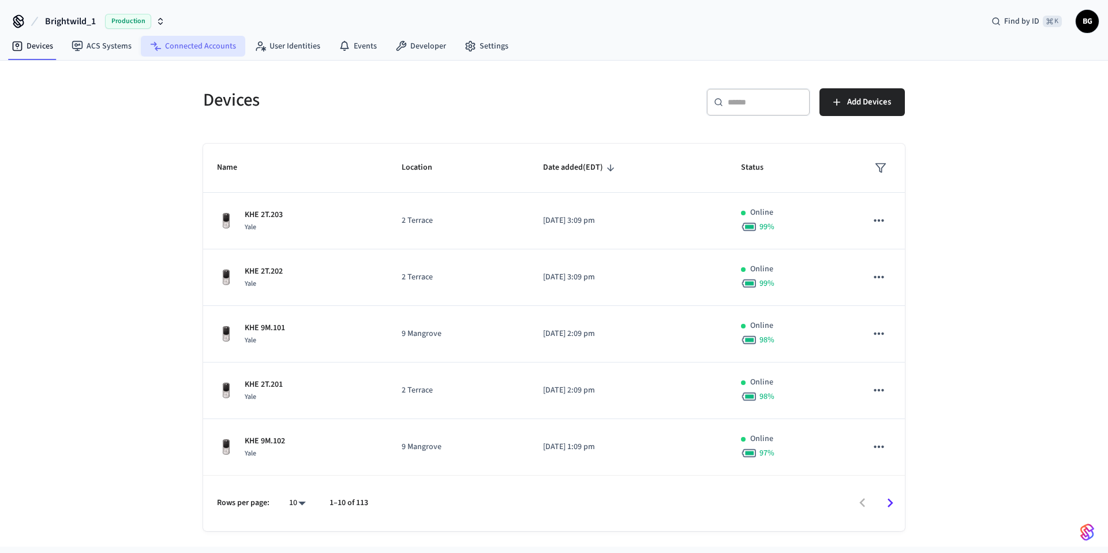
click at [204, 47] on link "Connected Accounts" at bounding box center [193, 46] width 104 height 21
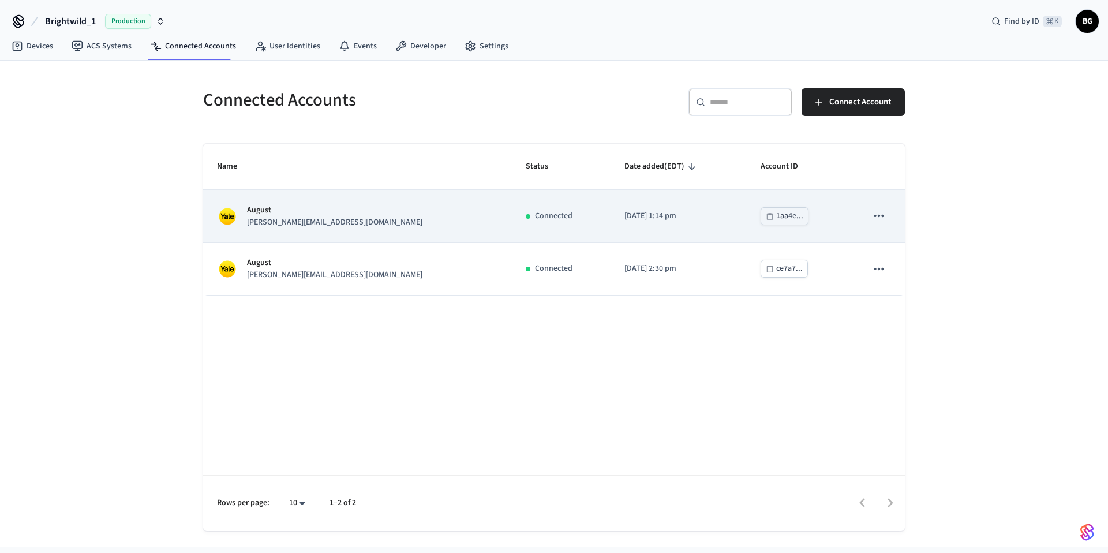
click at [296, 215] on p "August" at bounding box center [334, 210] width 175 height 12
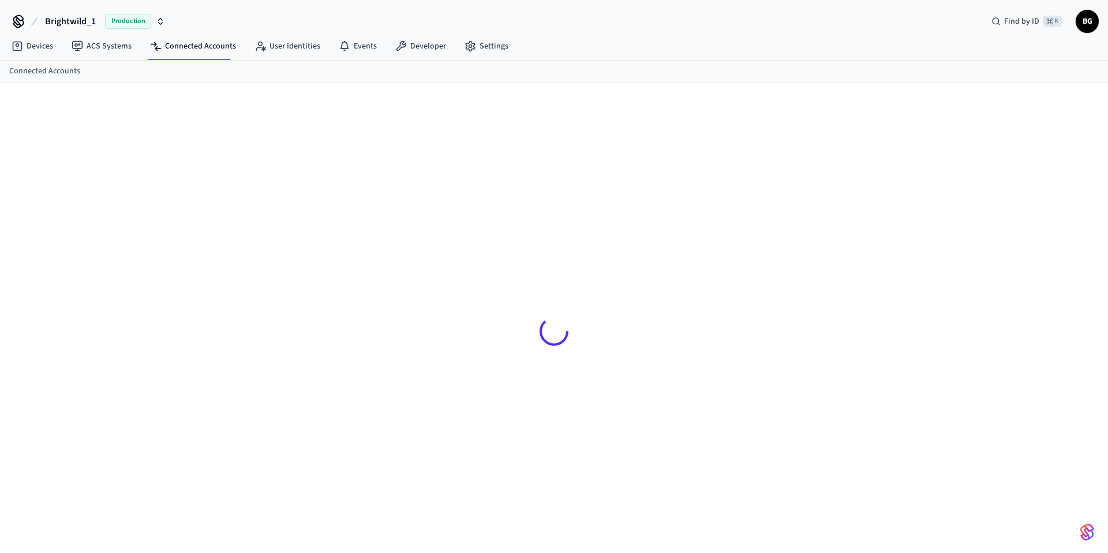
click at [296, 215] on div at bounding box center [554, 331] width 720 height 442
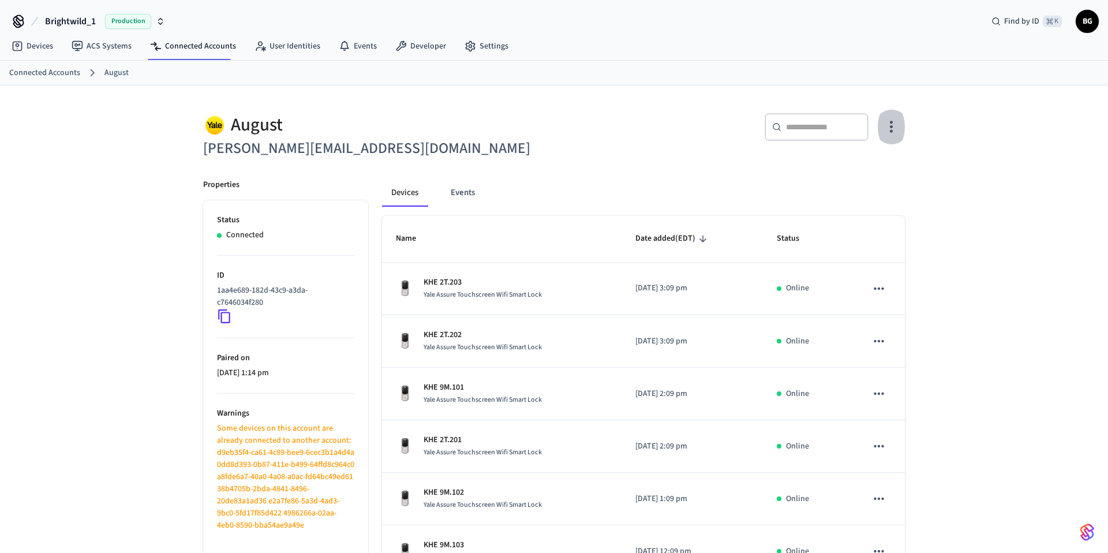
click at [892, 126] on icon "button" at bounding box center [891, 127] width 3 height 12
click at [860, 177] on span "Sync Account" at bounding box center [858, 175] width 47 height 12
